Goal: Task Accomplishment & Management: Complete application form

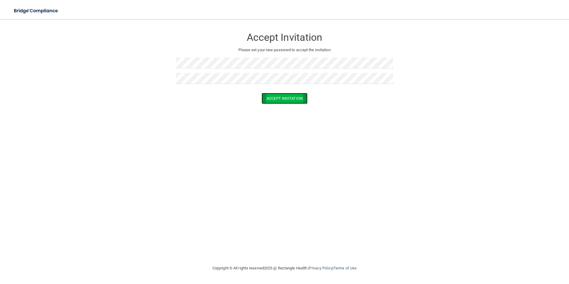
click at [282, 96] on button "Accept Invitation" at bounding box center [285, 98] width 46 height 11
click at [283, 105] on button "Accept Invitation" at bounding box center [285, 107] width 46 height 11
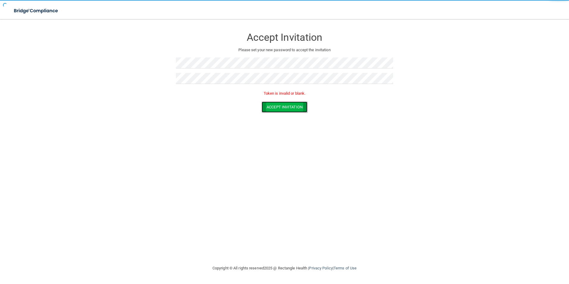
click at [283, 105] on button "Accept Invitation" at bounding box center [285, 107] width 46 height 11
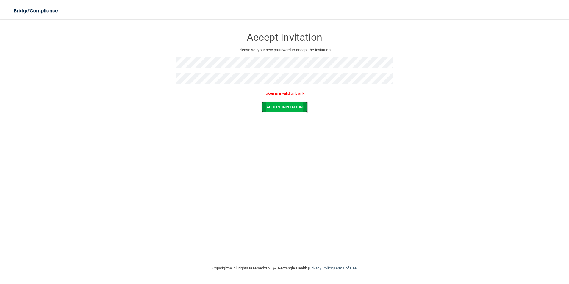
click at [283, 105] on button "Accept Invitation" at bounding box center [285, 107] width 46 height 11
click at [277, 104] on button "Accept Invitation" at bounding box center [285, 107] width 46 height 11
click at [291, 101] on button "Accept Invitation" at bounding box center [285, 98] width 46 height 11
click at [290, 105] on button "Accept Invitation" at bounding box center [285, 107] width 46 height 11
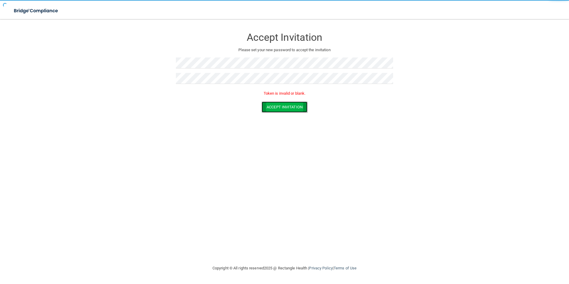
click at [290, 105] on button "Accept Invitation" at bounding box center [285, 107] width 46 height 11
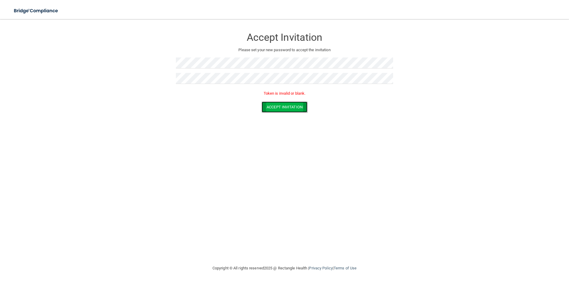
click at [290, 105] on button "Accept Invitation" at bounding box center [285, 107] width 46 height 11
click at [289, 110] on button "Accept Invitation" at bounding box center [285, 107] width 46 height 11
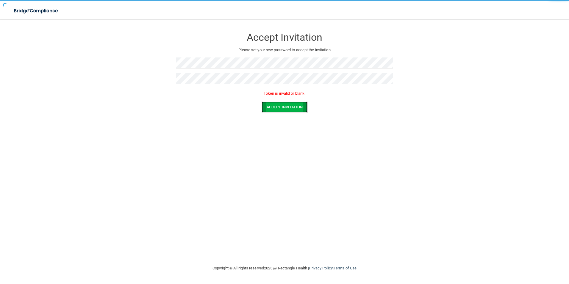
click at [289, 110] on button "Accept Invitation" at bounding box center [285, 107] width 46 height 11
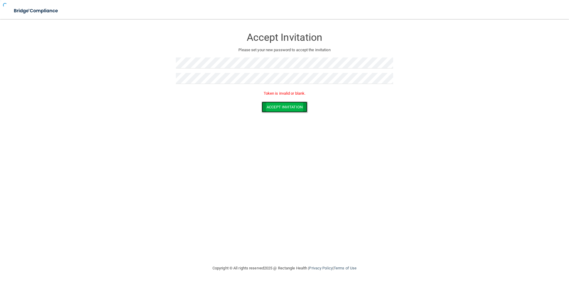
click at [289, 110] on button "Accept Invitation" at bounding box center [285, 107] width 46 height 11
click at [308, 106] on button "Accept Invitation" at bounding box center [285, 107] width 46 height 11
click at [277, 106] on button "Accept Invitation" at bounding box center [285, 107] width 46 height 11
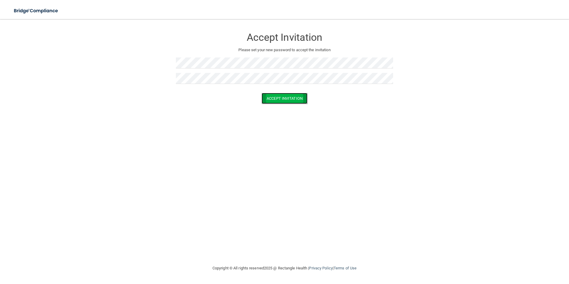
click at [283, 101] on button "Accept Invitation" at bounding box center [285, 98] width 46 height 11
click at [295, 105] on button "Accept Invitation" at bounding box center [285, 107] width 46 height 11
click at [297, 110] on button "Accept Invitation" at bounding box center [285, 107] width 46 height 11
click at [287, 108] on button "Accept Invitation" at bounding box center [285, 107] width 46 height 11
